Goal: Task Accomplishment & Management: Manage account settings

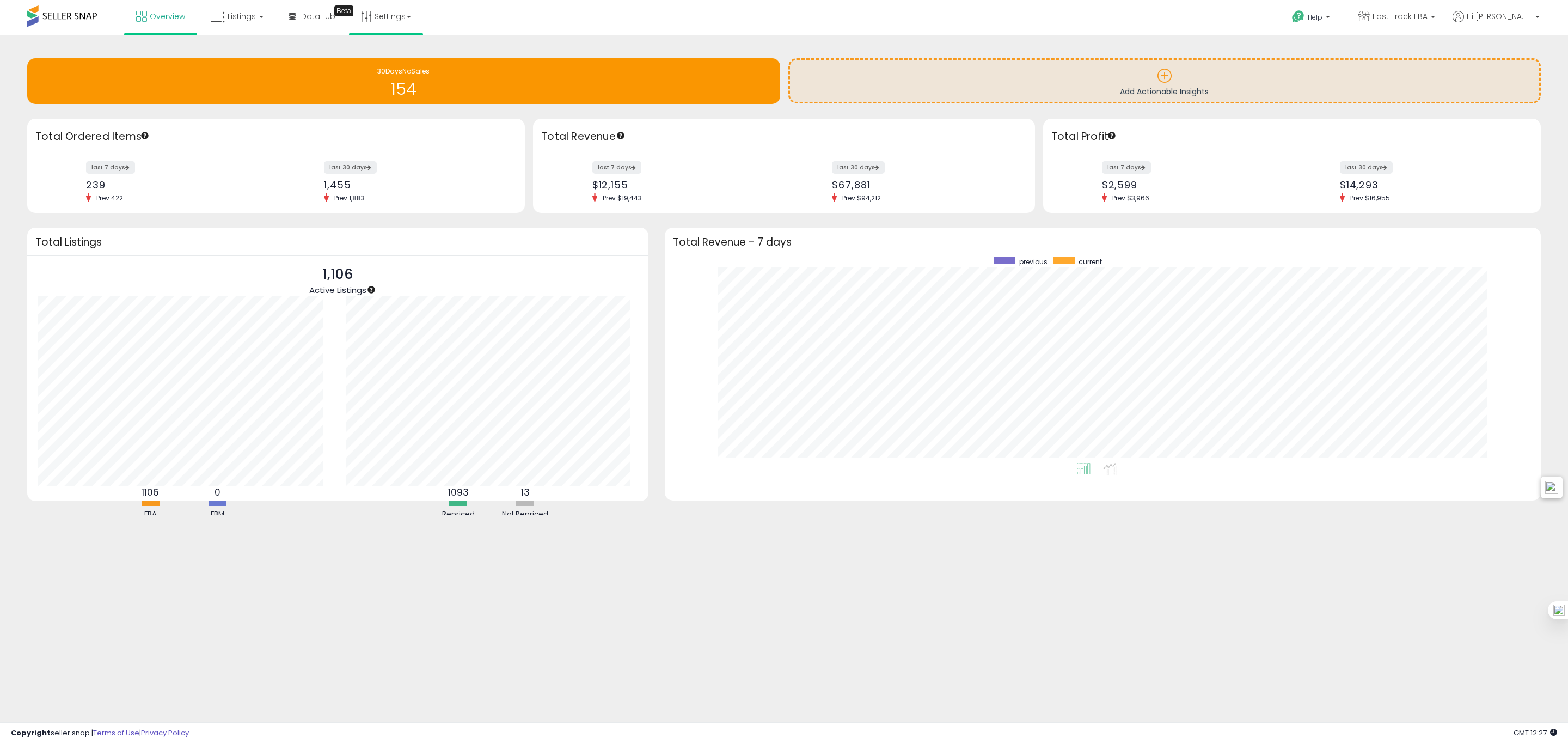
click at [417, 20] on li "Settings Store settings User settings" at bounding box center [386, 17] width 74 height 35
click at [409, 17] on link "Settings" at bounding box center [386, 16] width 66 height 33
click at [402, 54] on link "Store settings" at bounding box center [388, 55] width 49 height 10
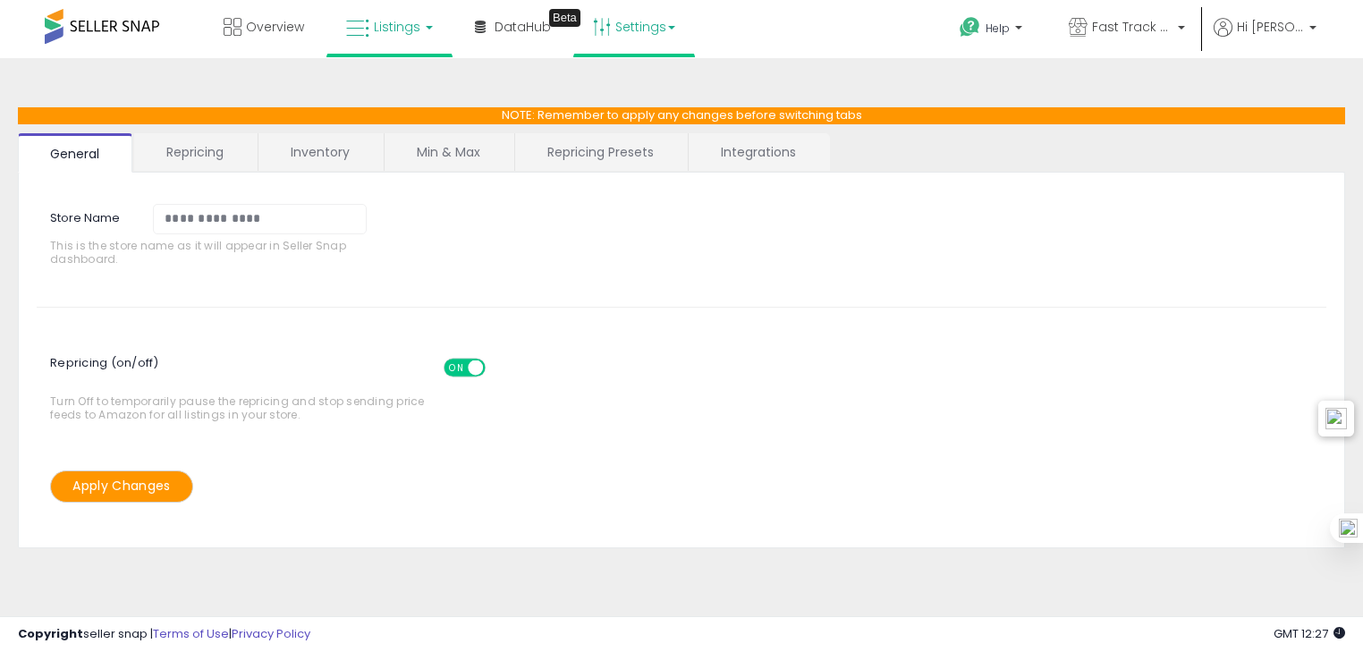
click at [379, 21] on span "Listings" at bounding box center [397, 27] width 47 height 18
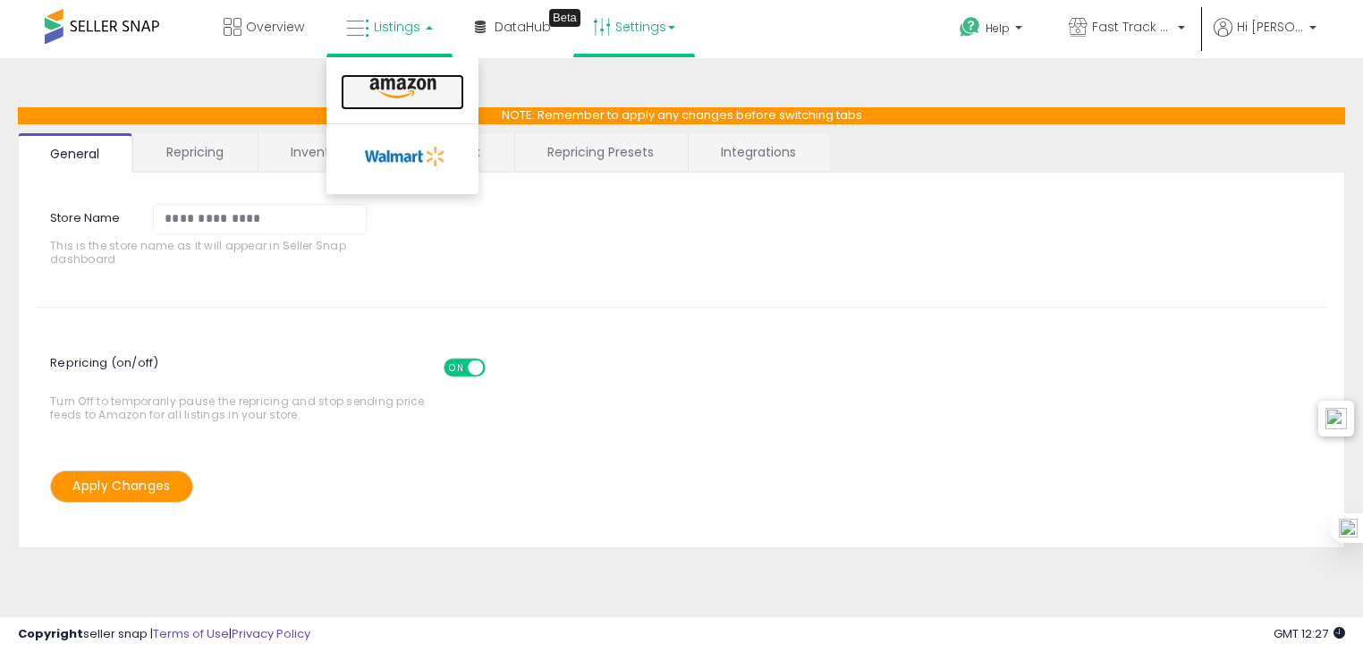
click at [387, 81] on icon at bounding box center [403, 88] width 78 height 23
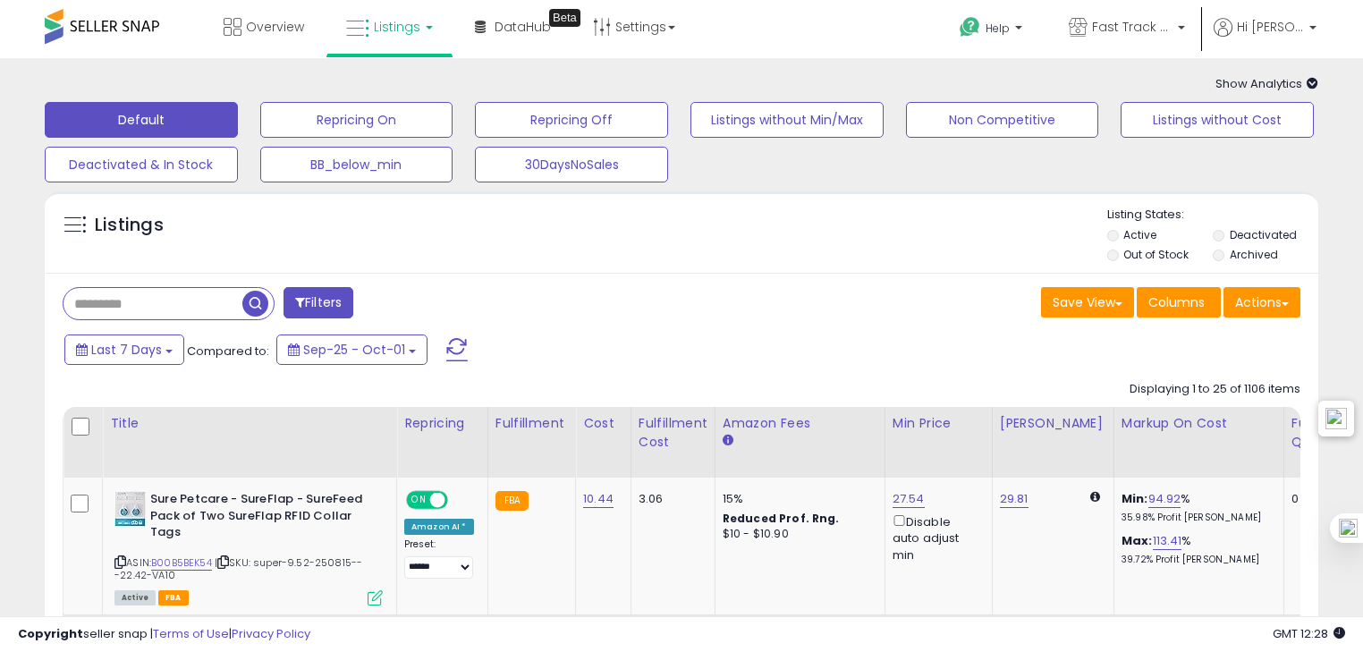
click at [197, 299] on input "text" at bounding box center [153, 303] width 179 height 31
paste input "**********"
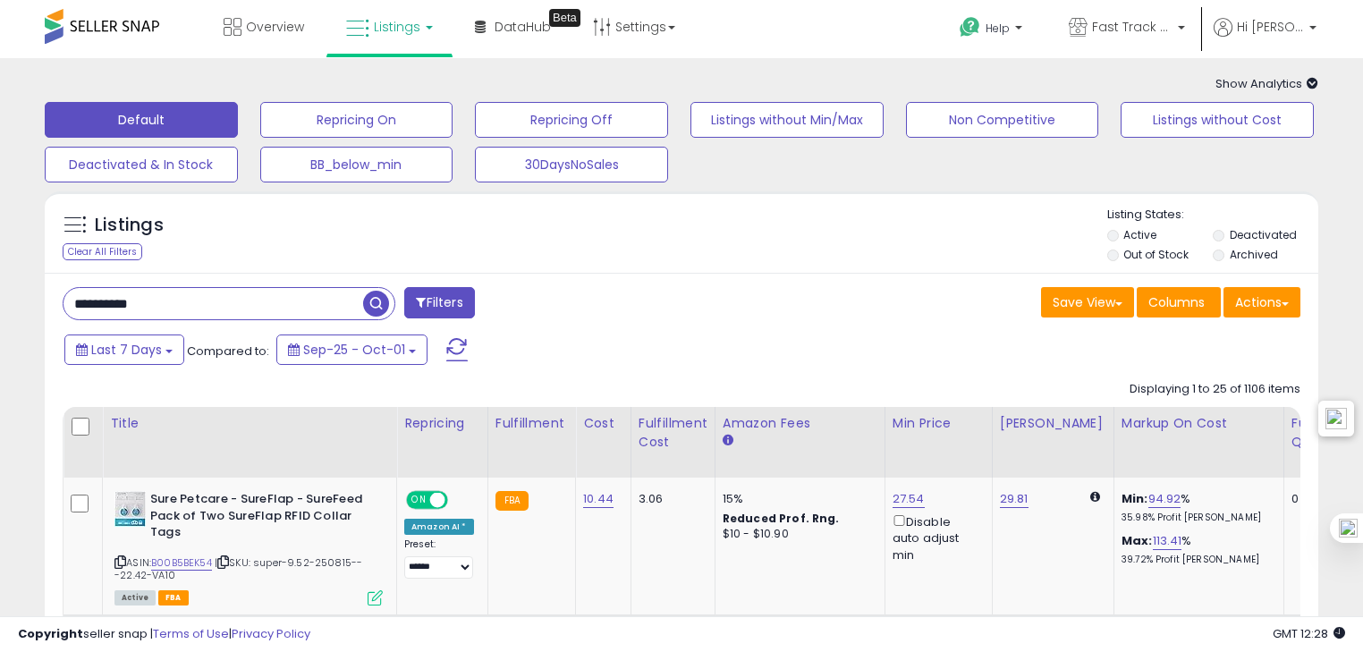
type input "**********"
click at [369, 308] on span "button" at bounding box center [376, 304] width 26 height 26
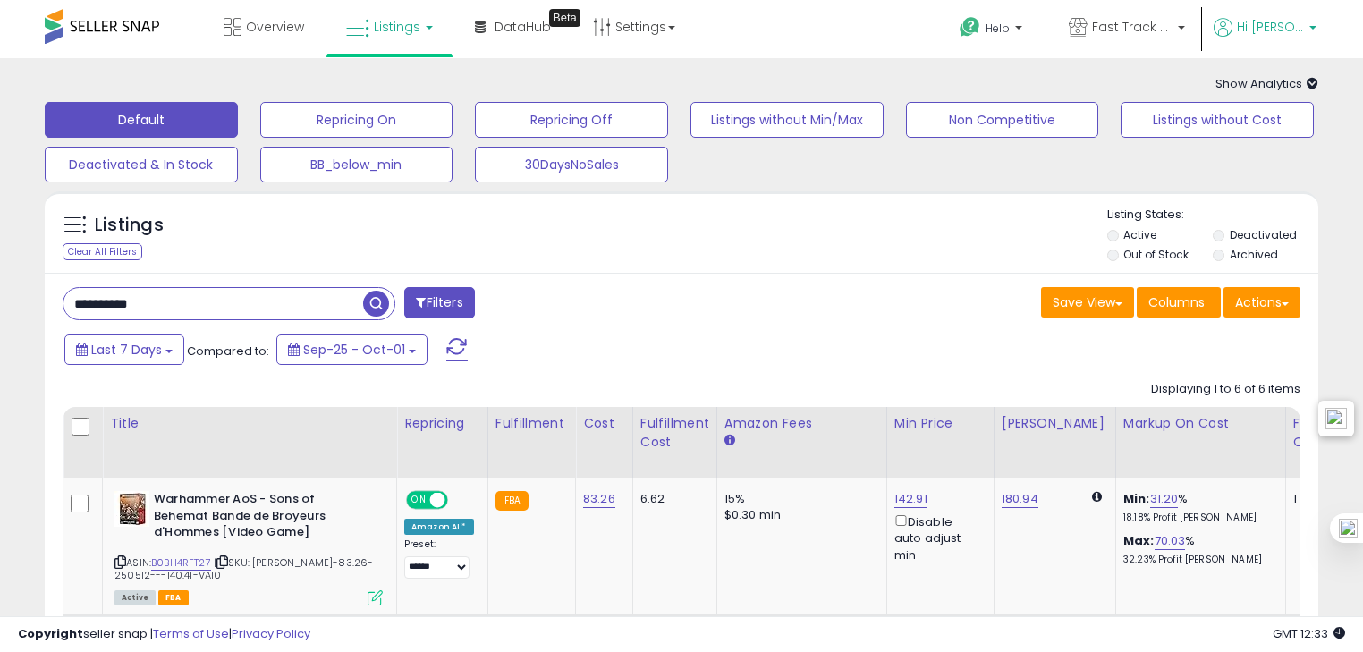
click at [1282, 34] on span "Hi [PERSON_NAME]" at bounding box center [1270, 27] width 67 height 18
click at [1284, 99] on link "Account" at bounding box center [1275, 95] width 47 height 17
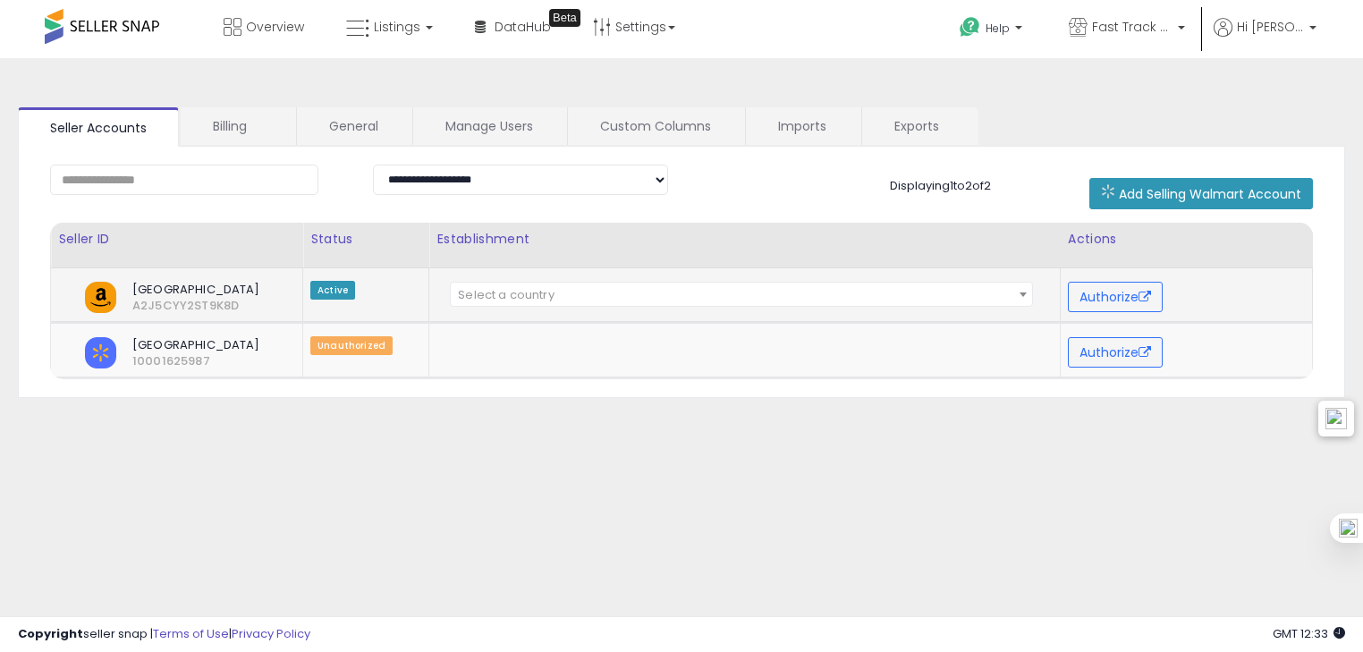
click at [653, 290] on span "Select a country" at bounding box center [741, 295] width 581 height 25
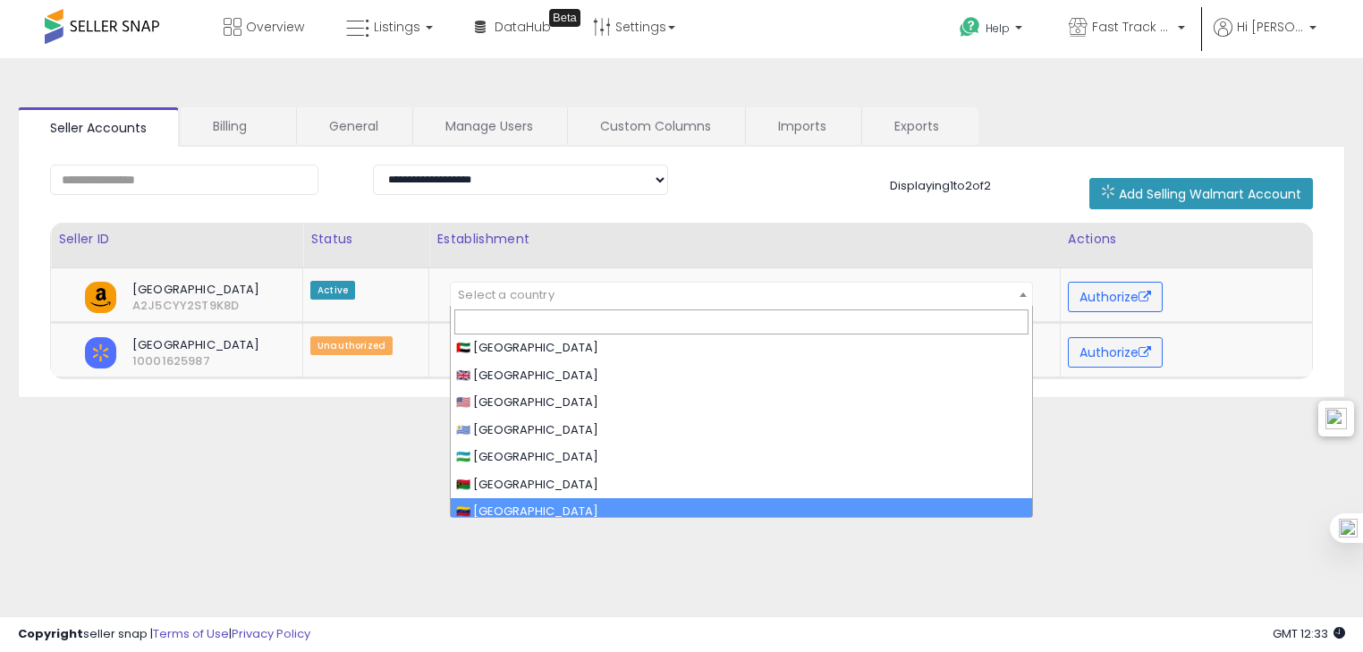
scroll to position [5610, 0]
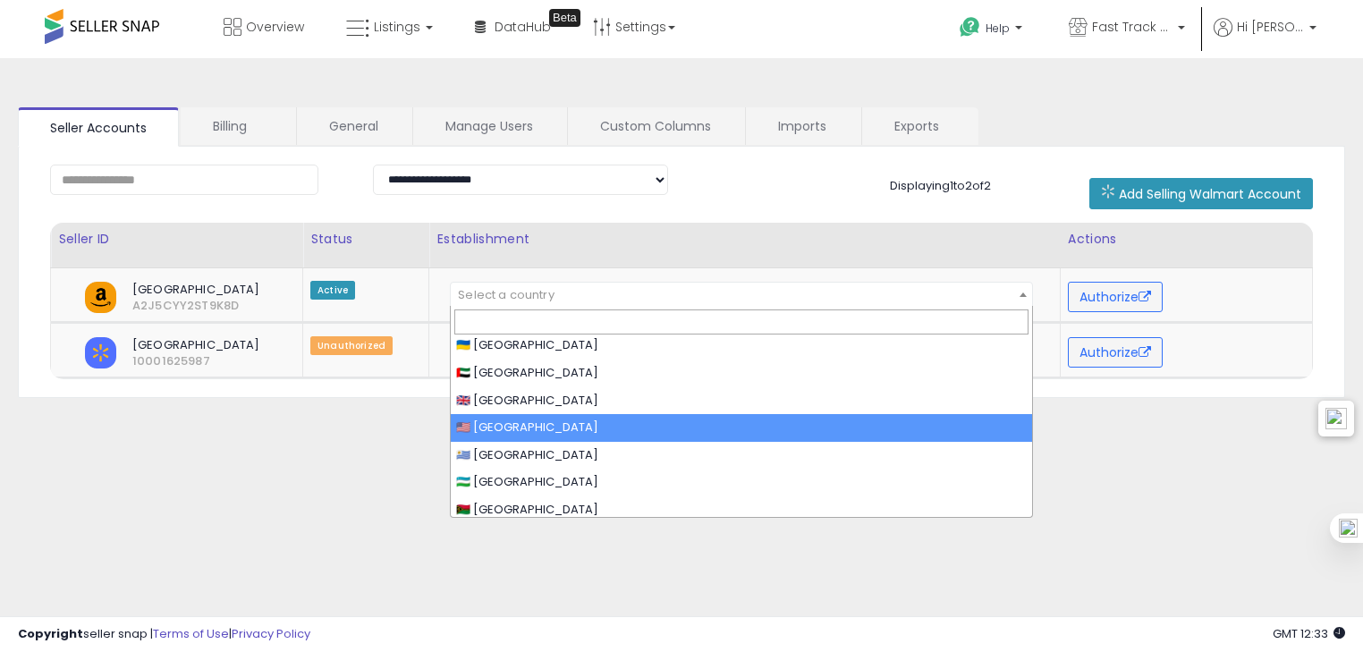
select select "**"
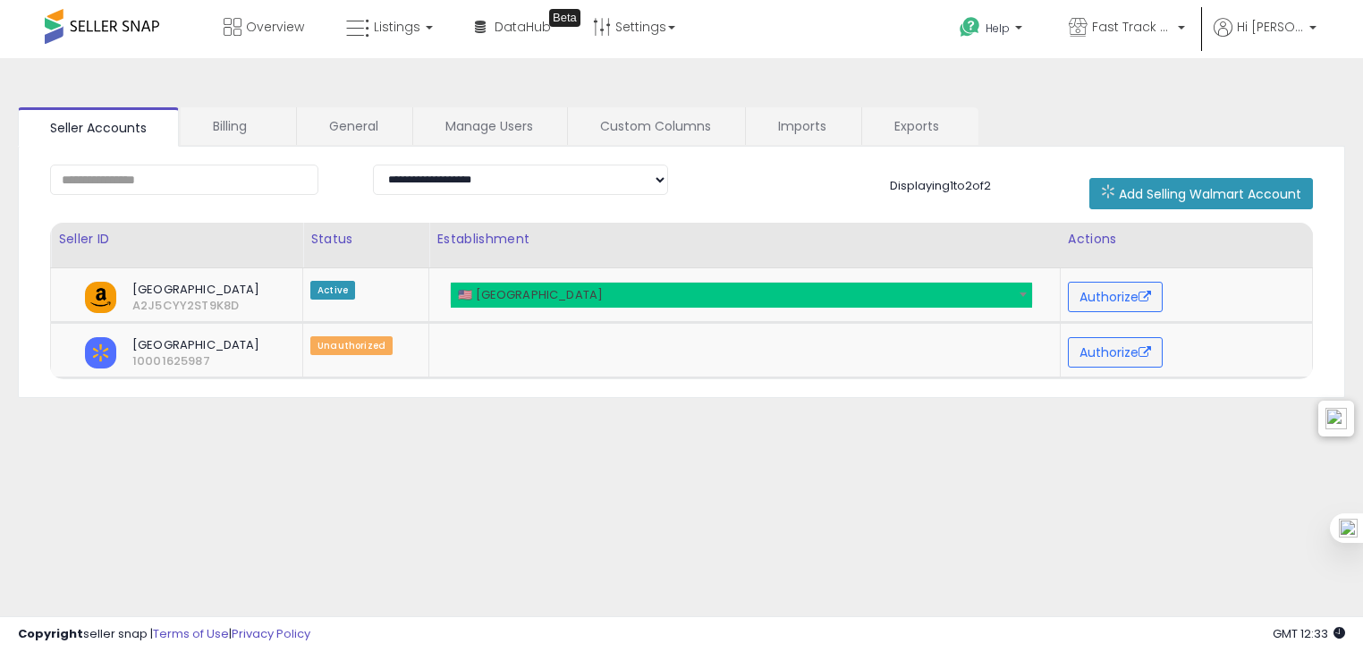
click at [805, 430] on div "**********" at bounding box center [681, 447] width 1345 height 742
click at [255, 143] on link "Billing" at bounding box center [238, 126] width 114 height 38
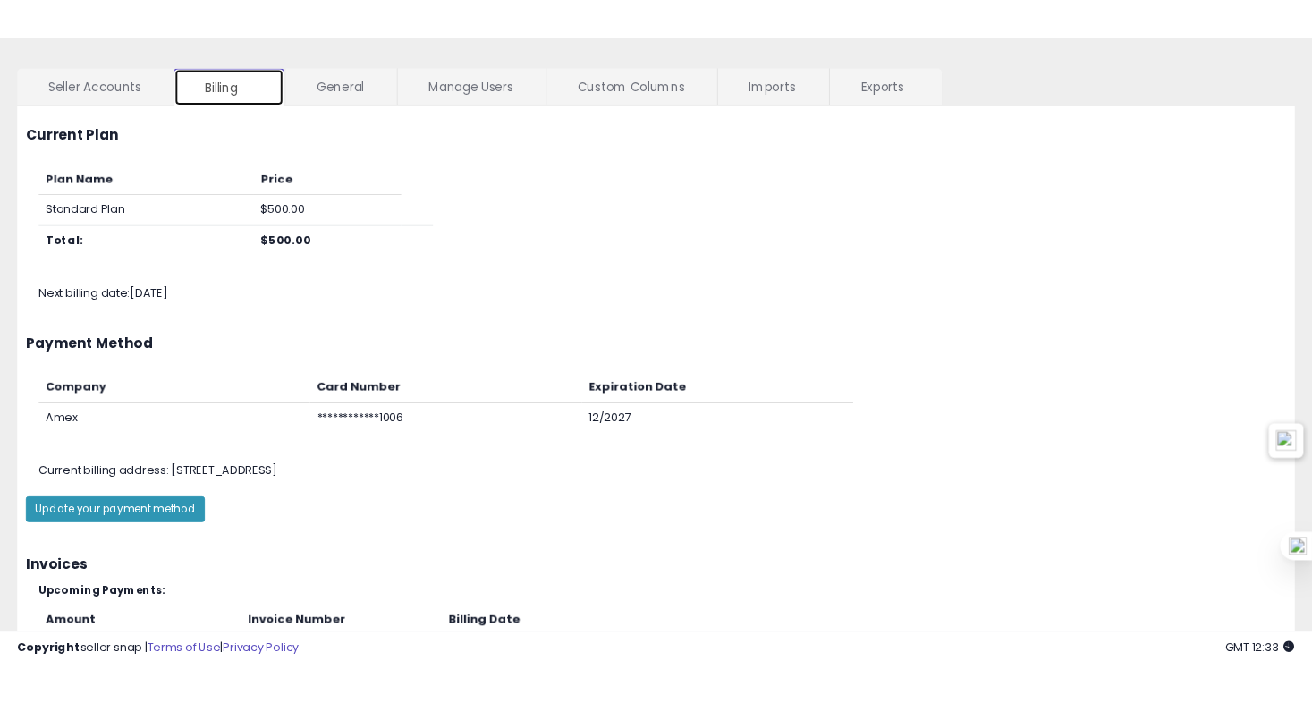
scroll to position [0, 0]
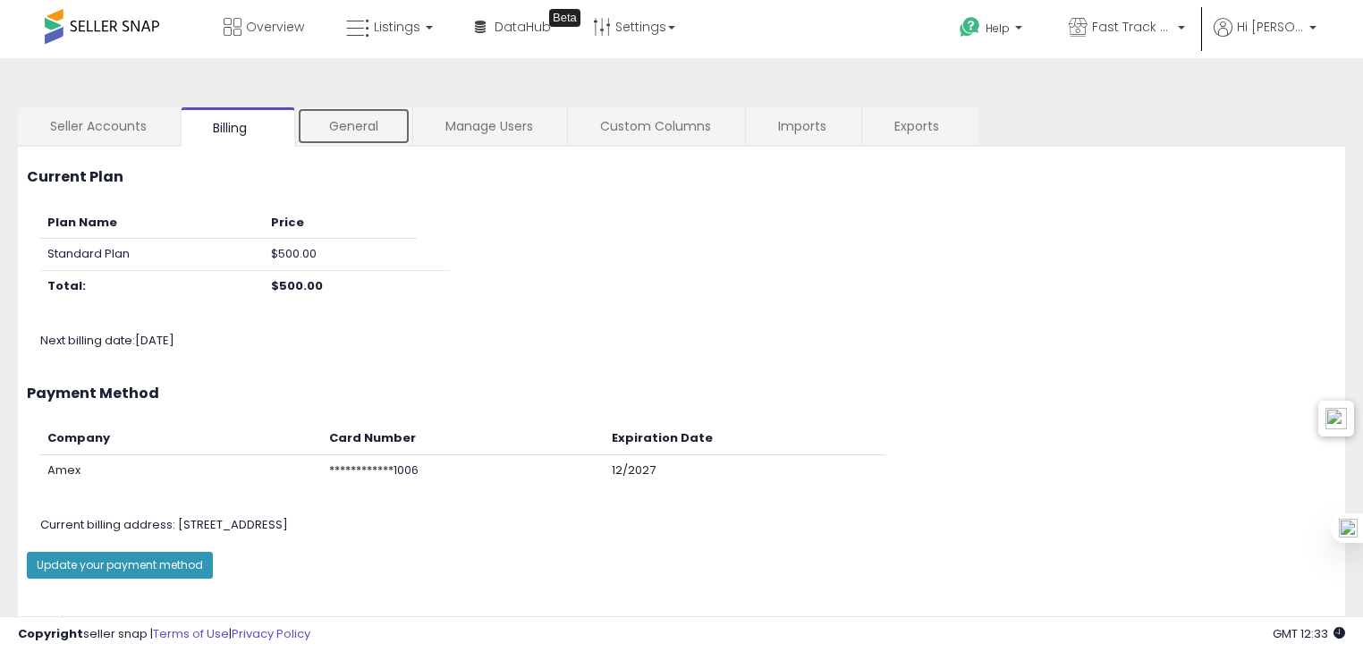
click at [383, 131] on link "General" at bounding box center [354, 126] width 114 height 38
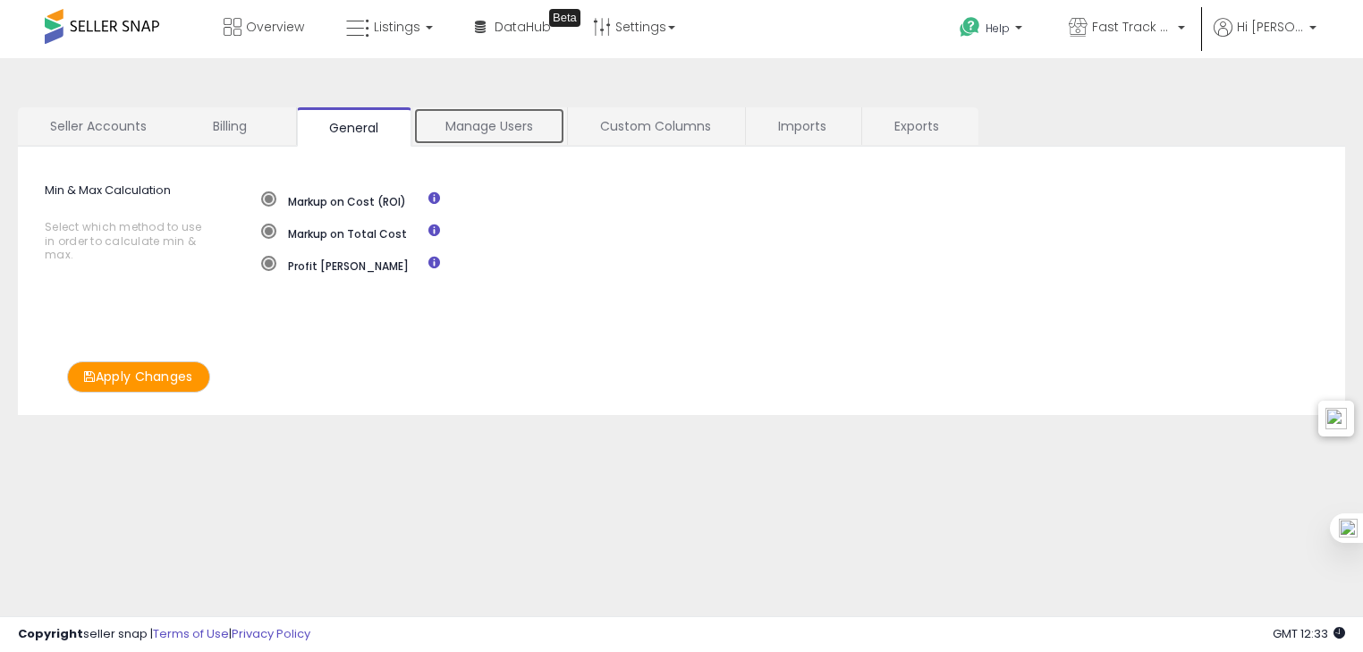
click at [518, 118] on link "Manage Users" at bounding box center [489, 126] width 152 height 38
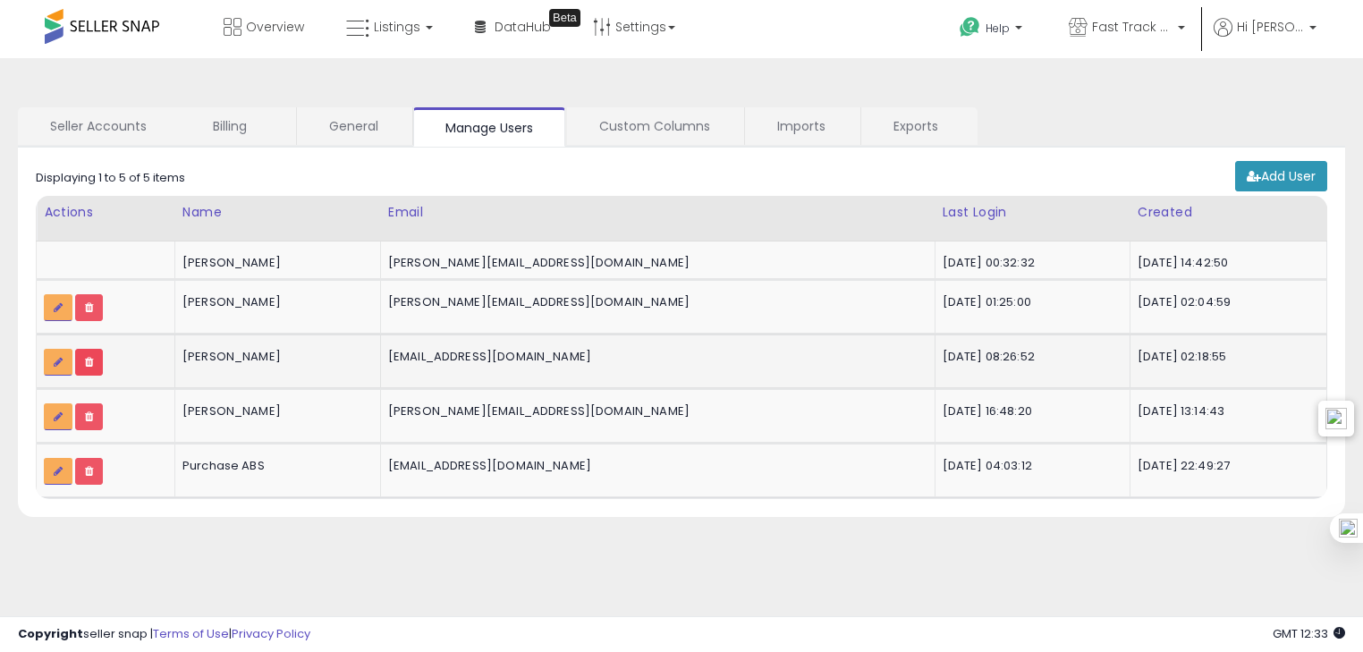
click at [97, 356] on button at bounding box center [89, 362] width 28 height 27
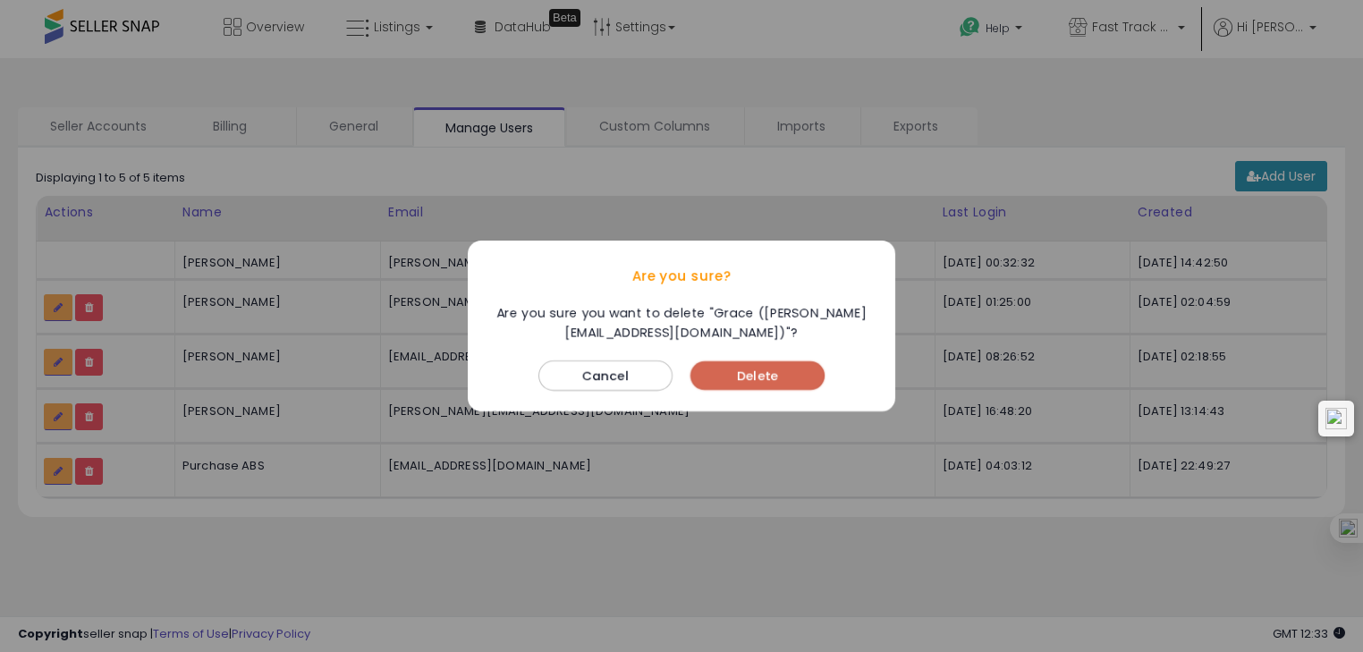
click at [740, 365] on button "Delete" at bounding box center [758, 375] width 134 height 29
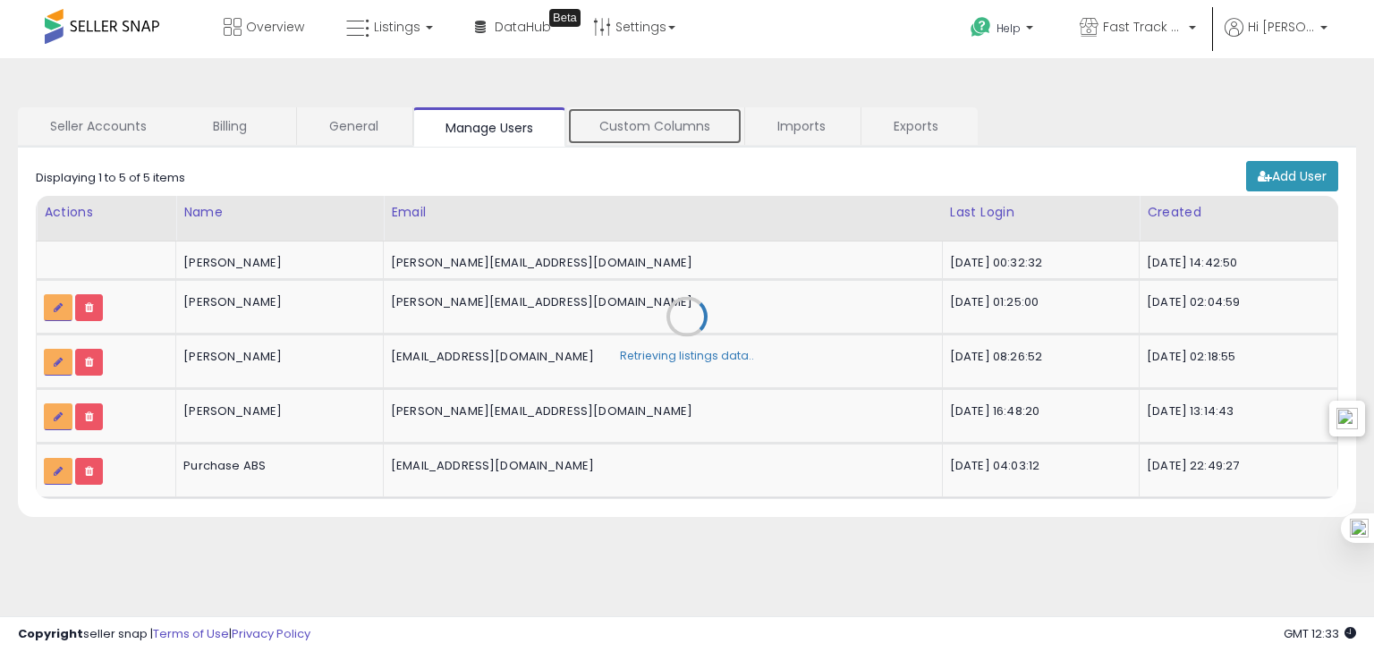
click at [623, 125] on link "Custom Columns" at bounding box center [654, 126] width 175 height 38
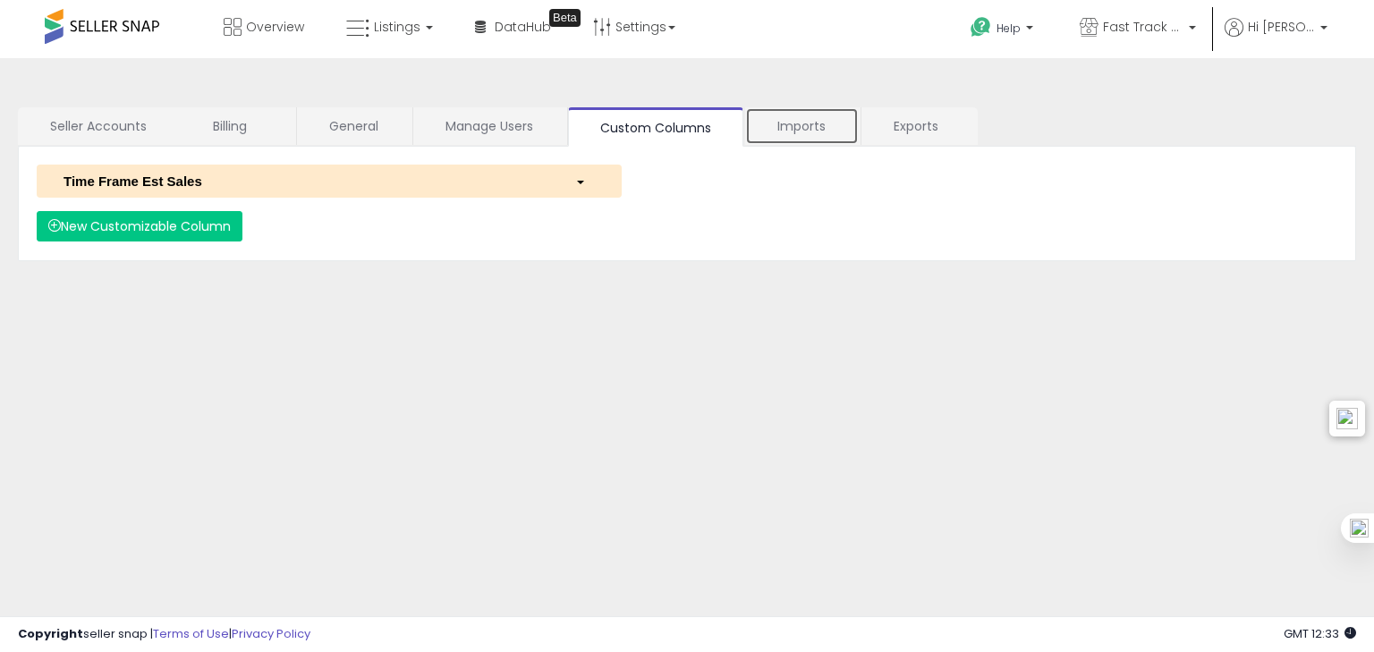
click at [762, 123] on link "Imports" at bounding box center [802, 126] width 114 height 38
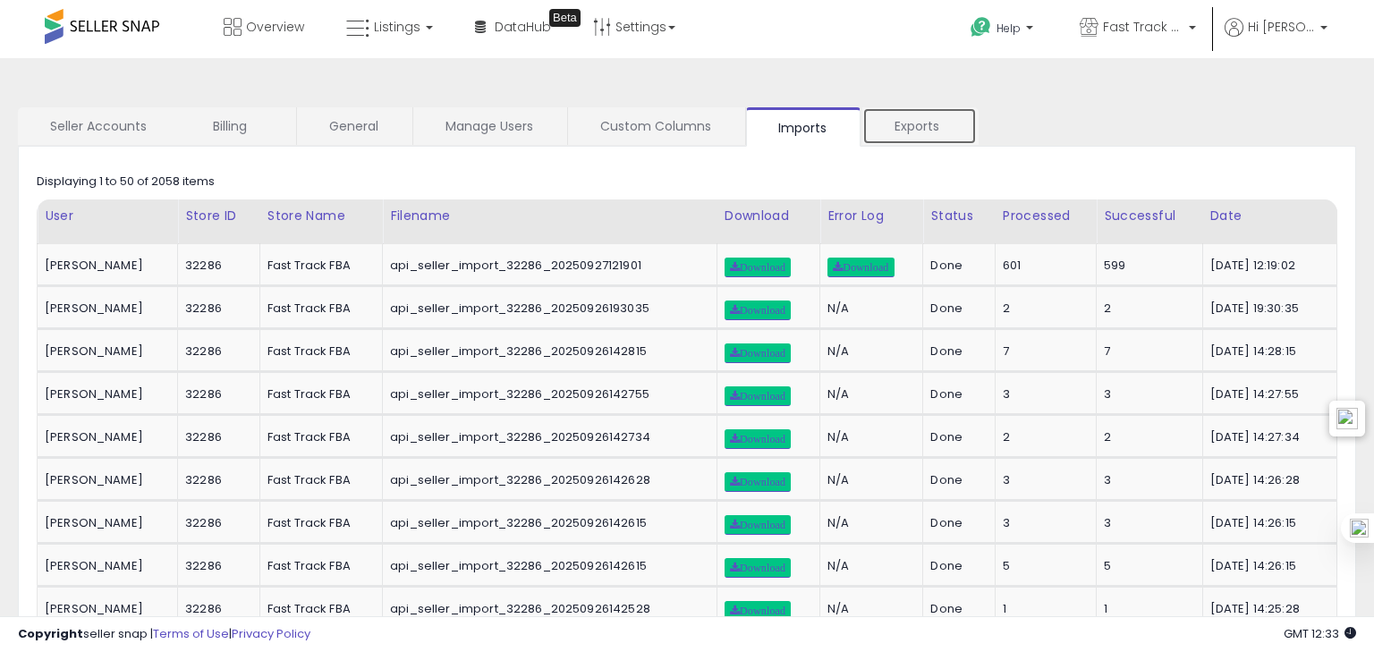
click at [877, 139] on link "Exports" at bounding box center [919, 126] width 114 height 38
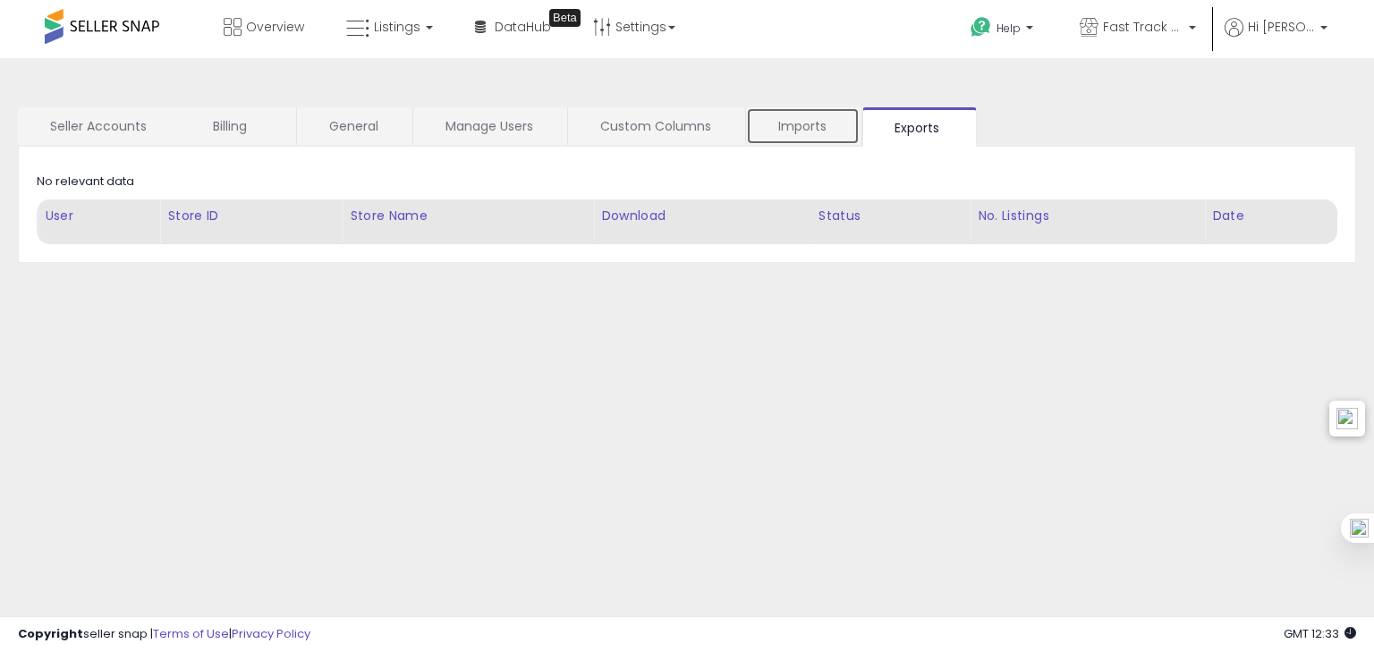
click at [803, 136] on link "Imports" at bounding box center [803, 126] width 114 height 38
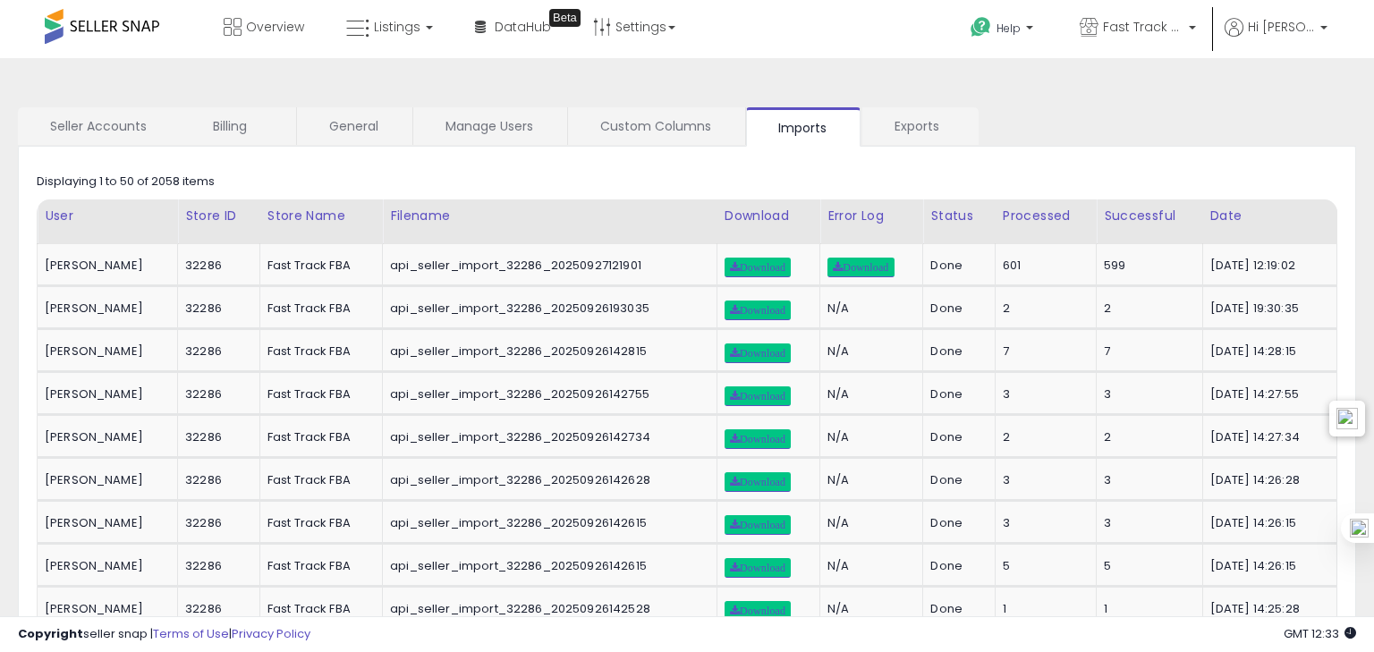
click at [1169, 22] on span "Fast Track FBA" at bounding box center [1143, 27] width 80 height 18
click at [1010, 36] on p "Help" at bounding box center [1004, 31] width 68 height 20
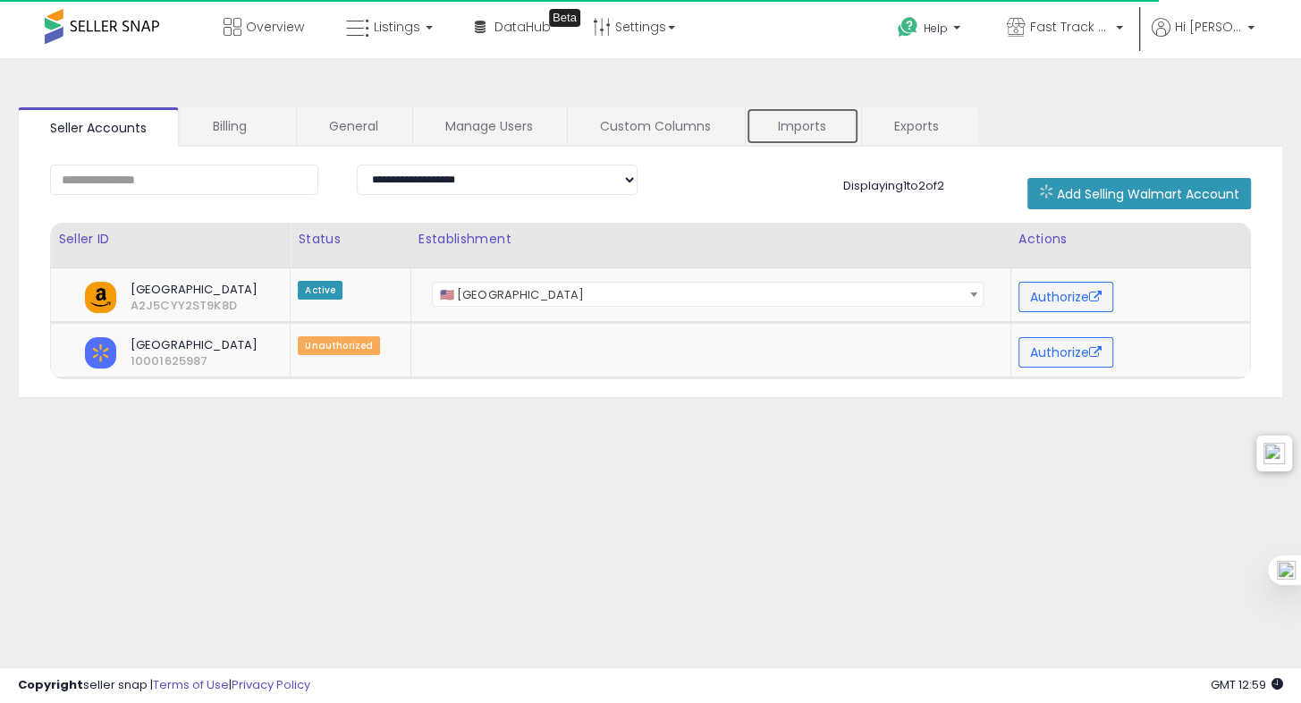
click at [801, 117] on link "Imports" at bounding box center [803, 126] width 114 height 38
